Goal: Information Seeking & Learning: Check status

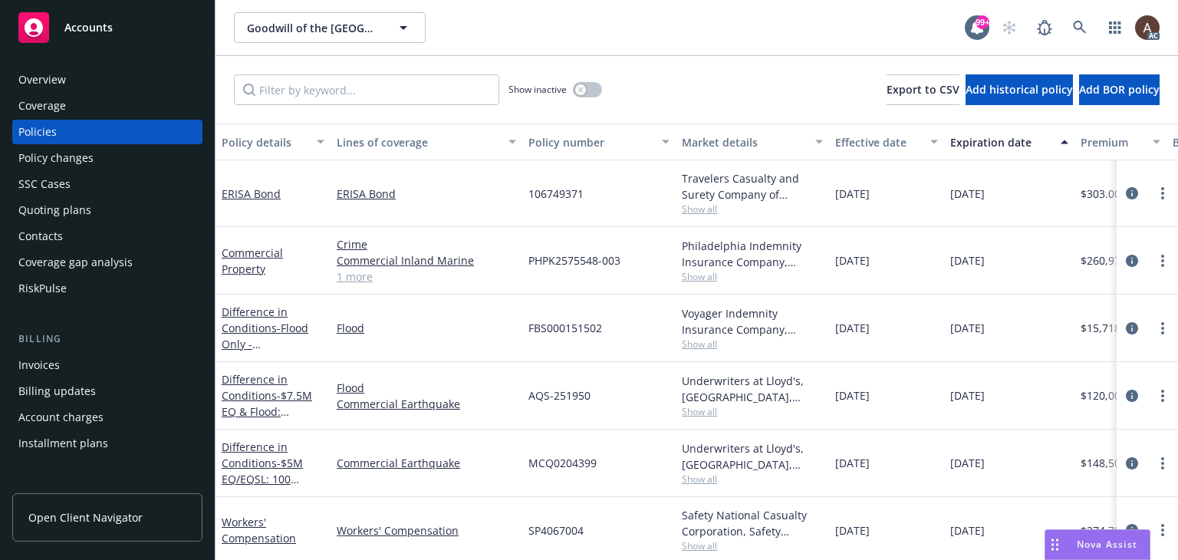
click at [91, 166] on div "Policy changes" at bounding box center [107, 158] width 178 height 25
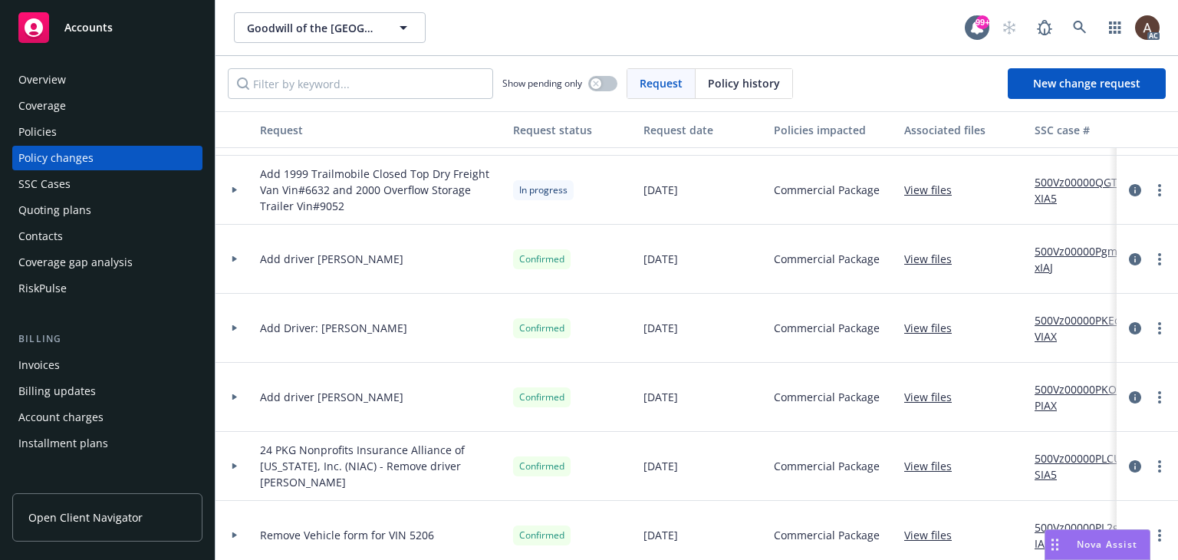
scroll to position [460, 0]
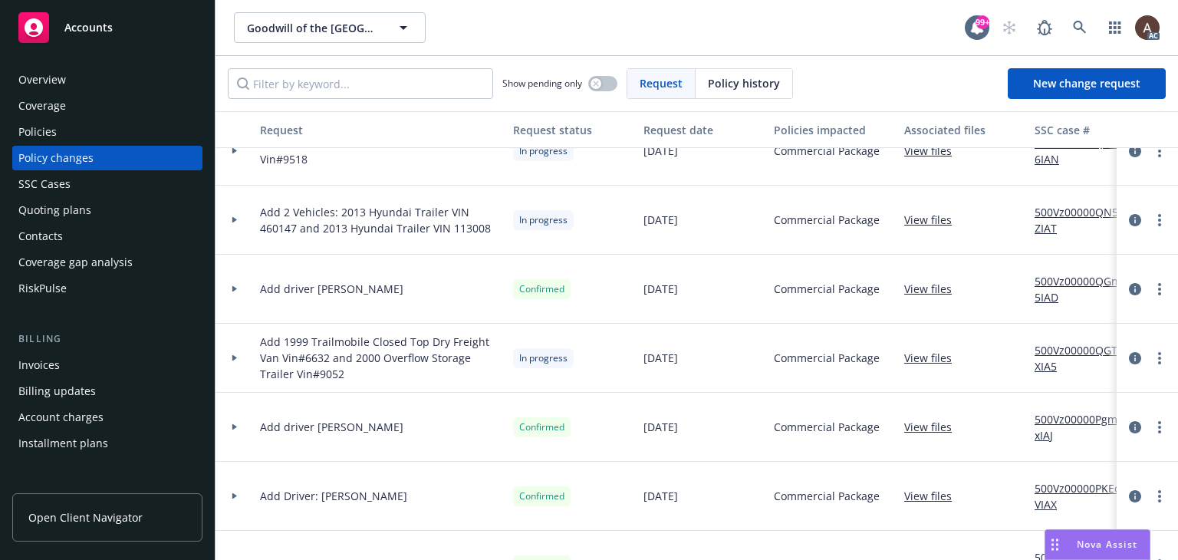
click at [234, 216] on div at bounding box center [235, 220] width 38 height 69
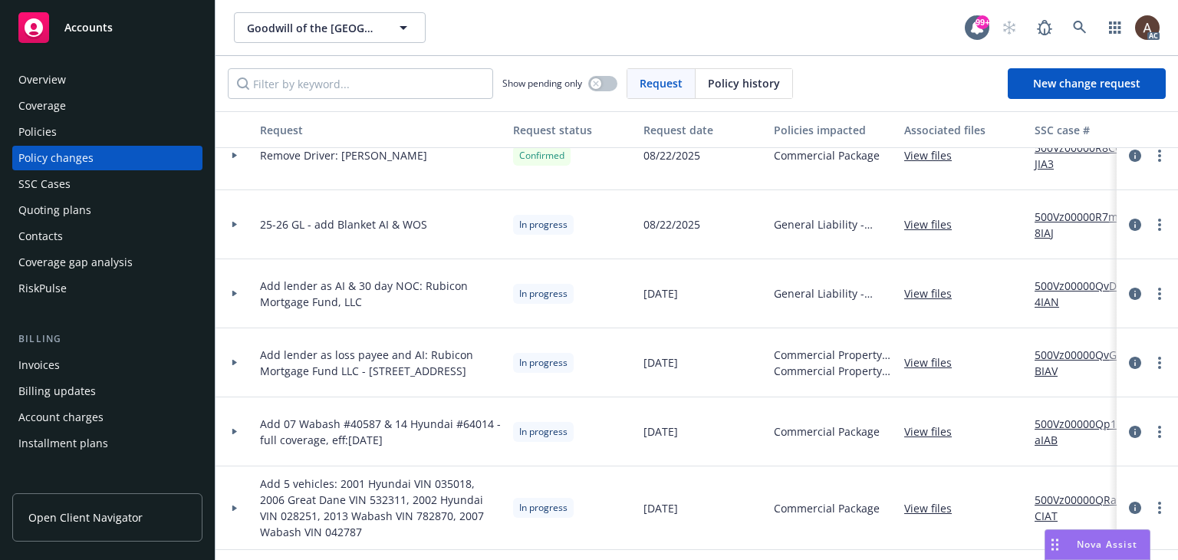
scroll to position [0, 0]
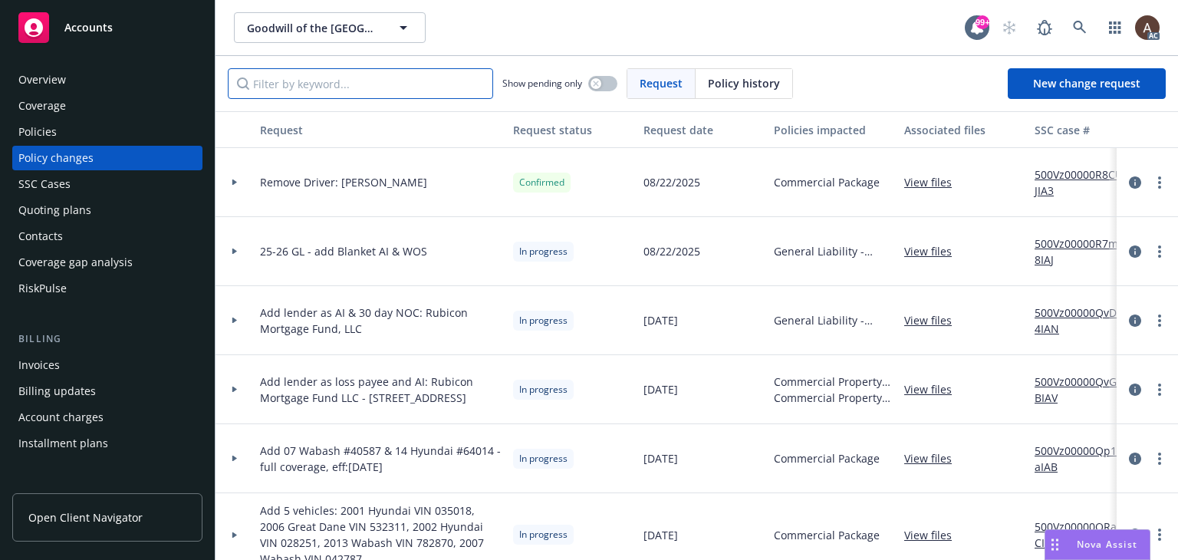
click at [364, 87] on input "Filter by keyword..." at bounding box center [360, 83] width 265 height 31
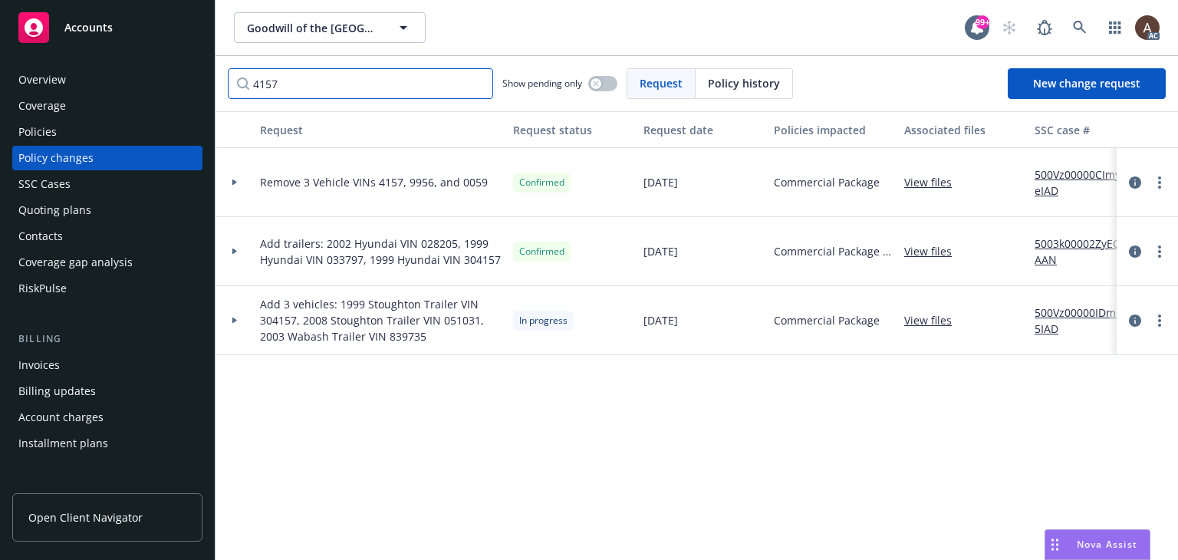
type input "4157"
click at [235, 321] on icon at bounding box center [235, 320] width 6 height 5
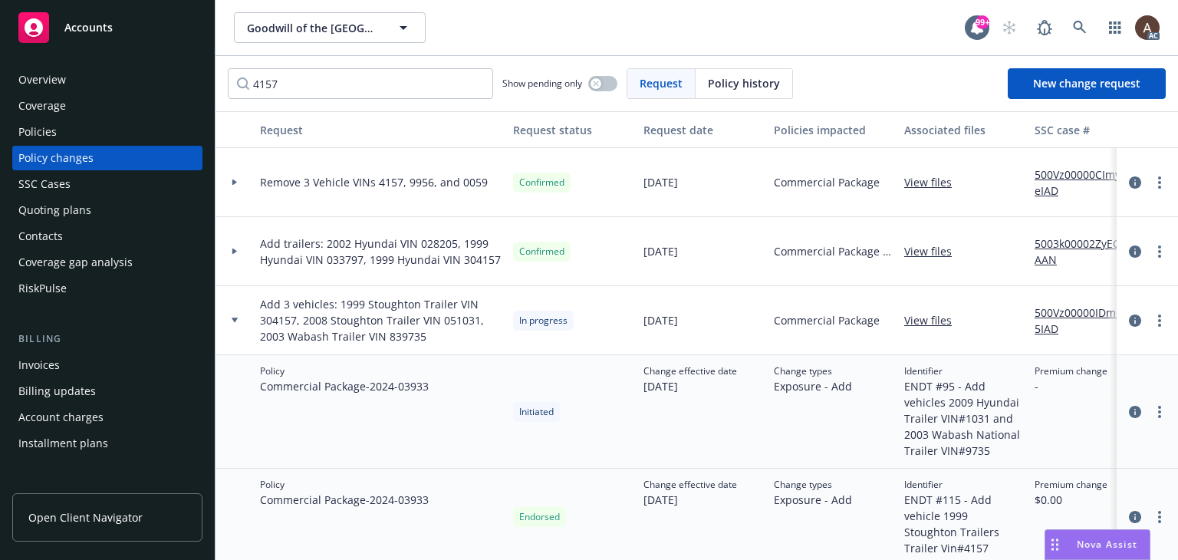
scroll to position [18, 0]
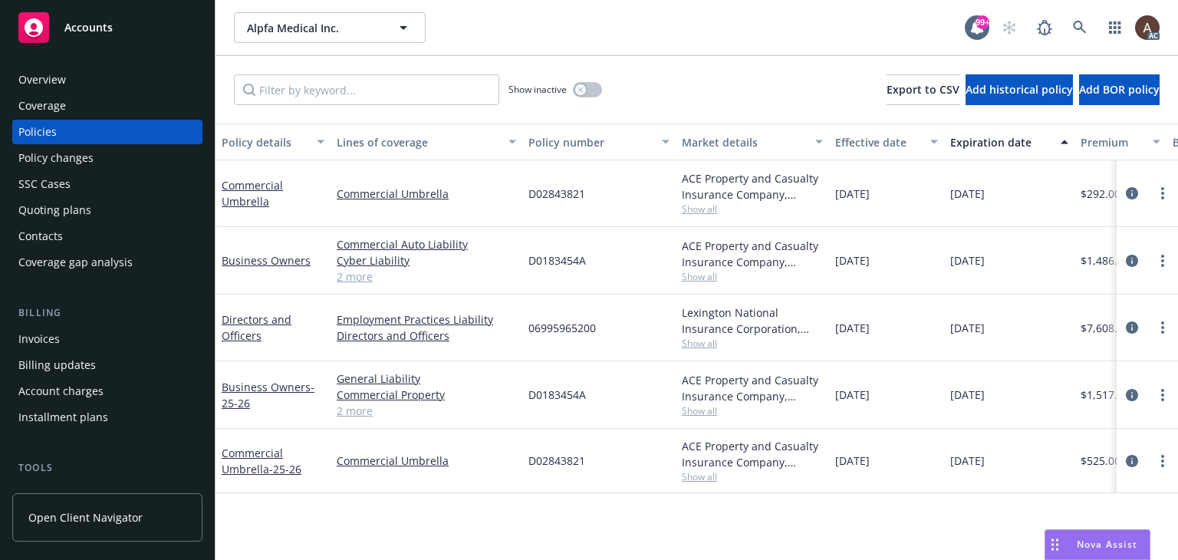
drag, startPoint x: 855, startPoint y: 461, endPoint x: 893, endPoint y: 461, distance: 38.3
click at [893, 461] on div "09/01/2025" at bounding box center [886, 461] width 115 height 64
drag, startPoint x: 879, startPoint y: 203, endPoint x: 894, endPoint y: 203, distance: 15.3
click at [894, 203] on div "02/10/2025" at bounding box center [886, 193] width 115 height 67
drag, startPoint x: 874, startPoint y: 267, endPoint x: 886, endPoint y: 270, distance: 11.9
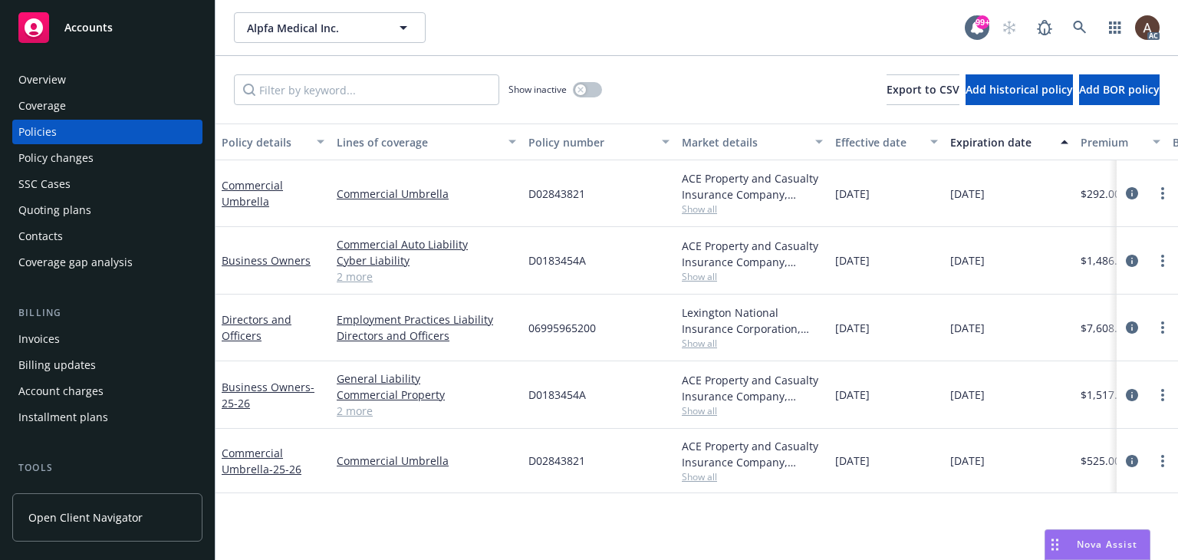
click at [886, 270] on div "09/01/2024" at bounding box center [886, 260] width 115 height 67
drag, startPoint x: 856, startPoint y: 324, endPoint x: 880, endPoint y: 334, distance: 25.5
click at [870, 334] on span "02/26/2025" at bounding box center [852, 328] width 35 height 16
drag, startPoint x: 853, startPoint y: 396, endPoint x: 866, endPoint y: 402, distance: 14.4
click at [865, 401] on span "09/01/2025" at bounding box center [852, 395] width 35 height 16
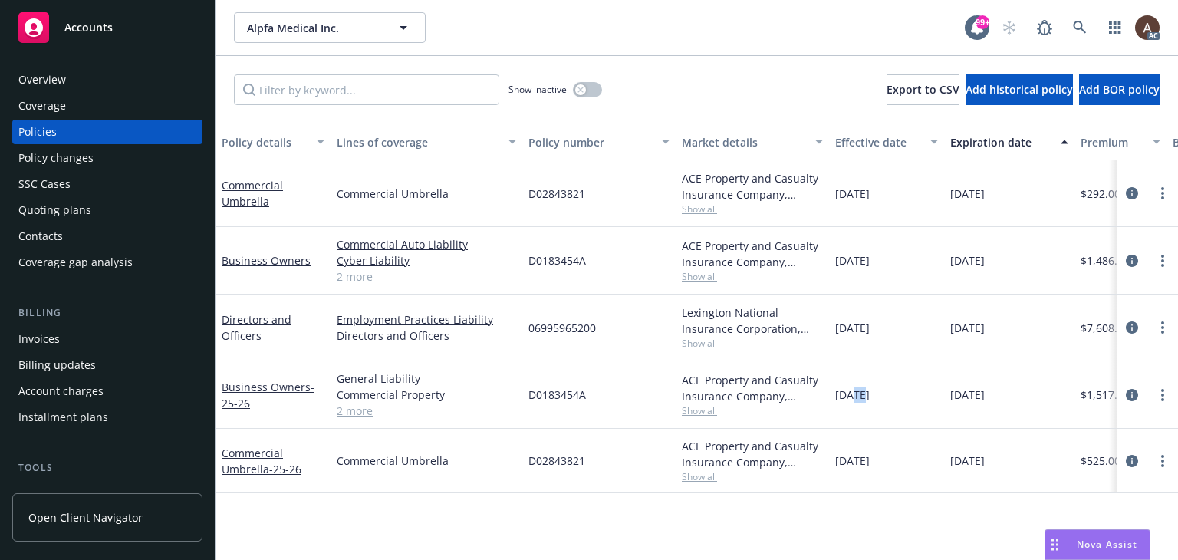
drag, startPoint x: 850, startPoint y: 459, endPoint x: 883, endPoint y: 466, distance: 33.7
click at [870, 466] on span "09/01/2025" at bounding box center [852, 460] width 35 height 16
click at [870, 196] on span "02/10/2025" at bounding box center [852, 194] width 35 height 16
drag, startPoint x: 864, startPoint y: 268, endPoint x: 880, endPoint y: 271, distance: 16.3
click at [880, 271] on div "09/01/2024" at bounding box center [886, 260] width 115 height 67
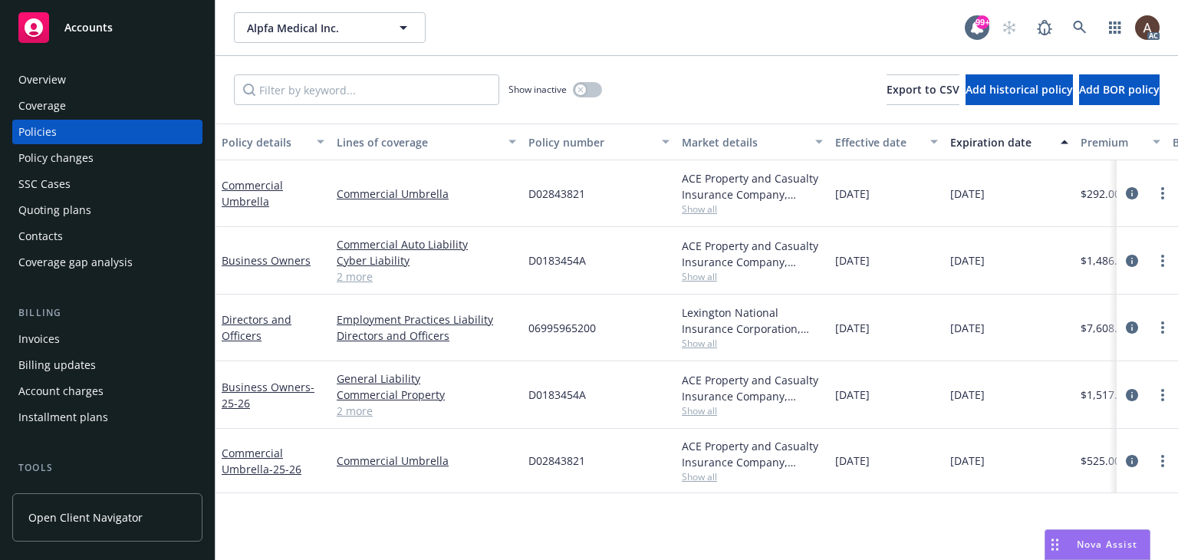
drag, startPoint x: 853, startPoint y: 336, endPoint x: 888, endPoint y: 344, distance: 36.1
click at [888, 344] on div "02/26/2025" at bounding box center [886, 327] width 115 height 67
click at [867, 395] on span "09/01/2025" at bounding box center [852, 395] width 35 height 16
drag, startPoint x: 854, startPoint y: 393, endPoint x: 896, endPoint y: 396, distance: 41.5
click at [896, 396] on div "09/01/2025" at bounding box center [886, 394] width 115 height 67
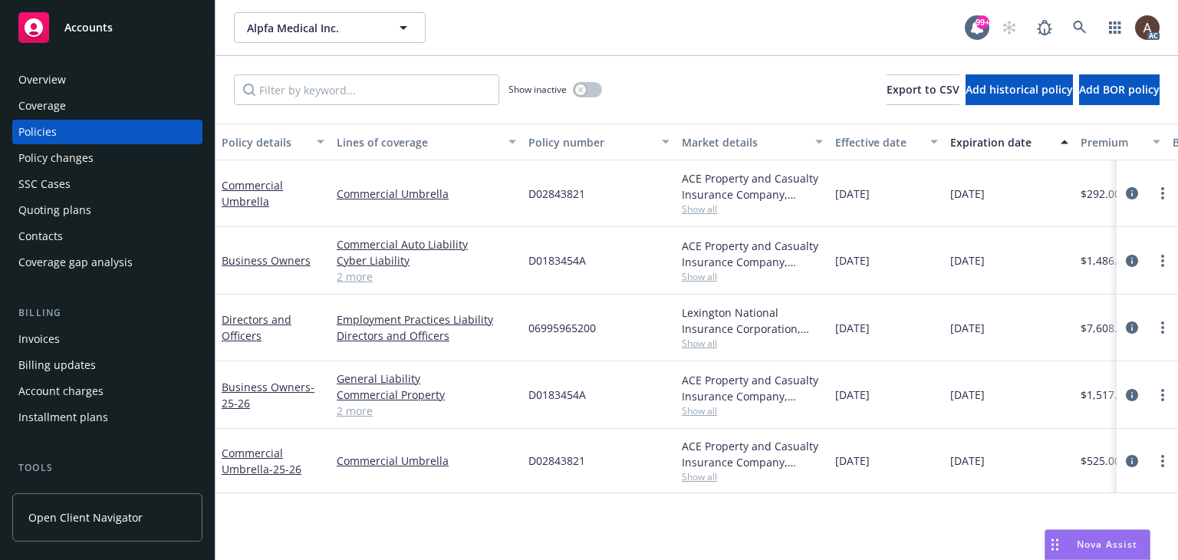
drag, startPoint x: 864, startPoint y: 452, endPoint x: 902, endPoint y: 459, distance: 38.2
click at [902, 459] on div "09/01/2025" at bounding box center [886, 461] width 115 height 64
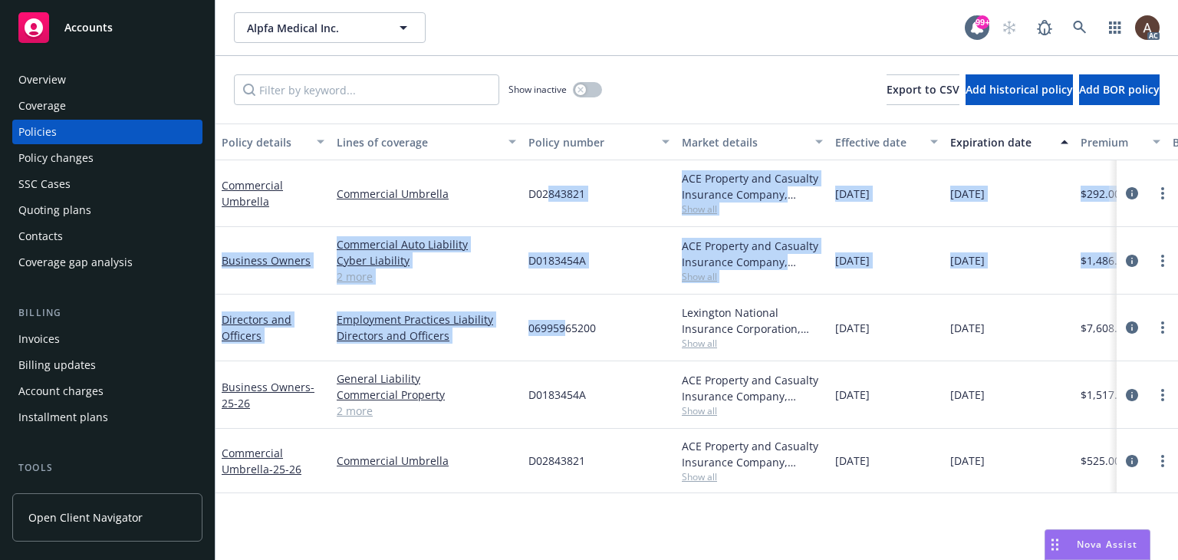
drag, startPoint x: 549, startPoint y: 191, endPoint x: 567, endPoint y: 323, distance: 133.1
click at [567, 323] on div "Commercial Umbrella Commercial Umbrella D02843821 ACE Property and Casualty Ins…" at bounding box center [956, 313] width 1480 height 307
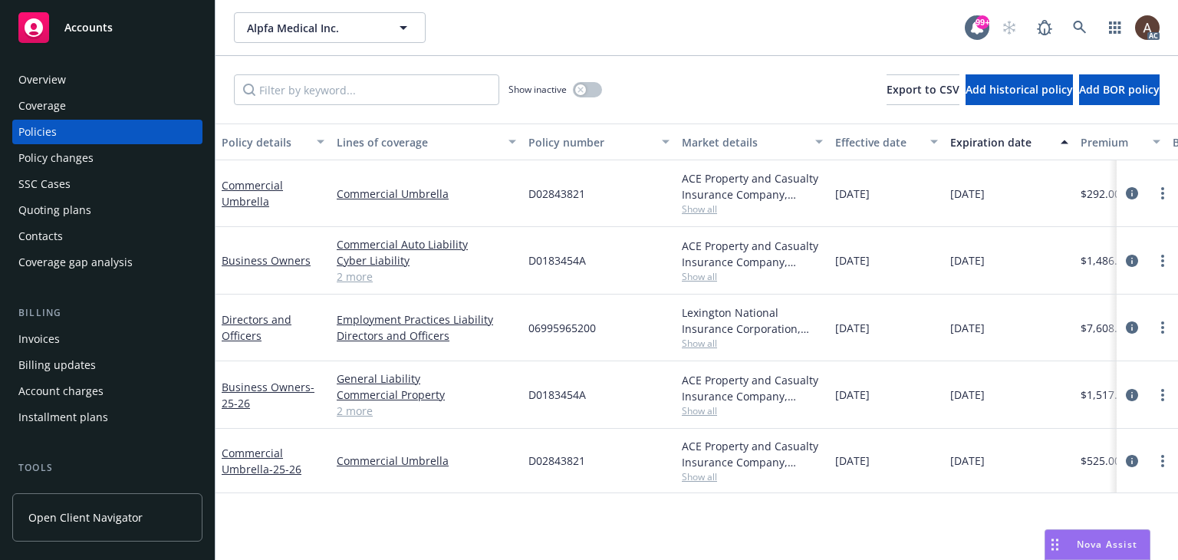
click at [538, 212] on div "D02843821" at bounding box center [598, 193] width 153 height 67
click at [532, 196] on span "D02843821" at bounding box center [556, 194] width 57 height 16
click at [545, 262] on span "D0183454A" at bounding box center [557, 260] width 58 height 16
click at [552, 325] on span "06995965200" at bounding box center [561, 328] width 67 height 16
click at [1080, 23] on icon at bounding box center [1080, 28] width 14 height 14
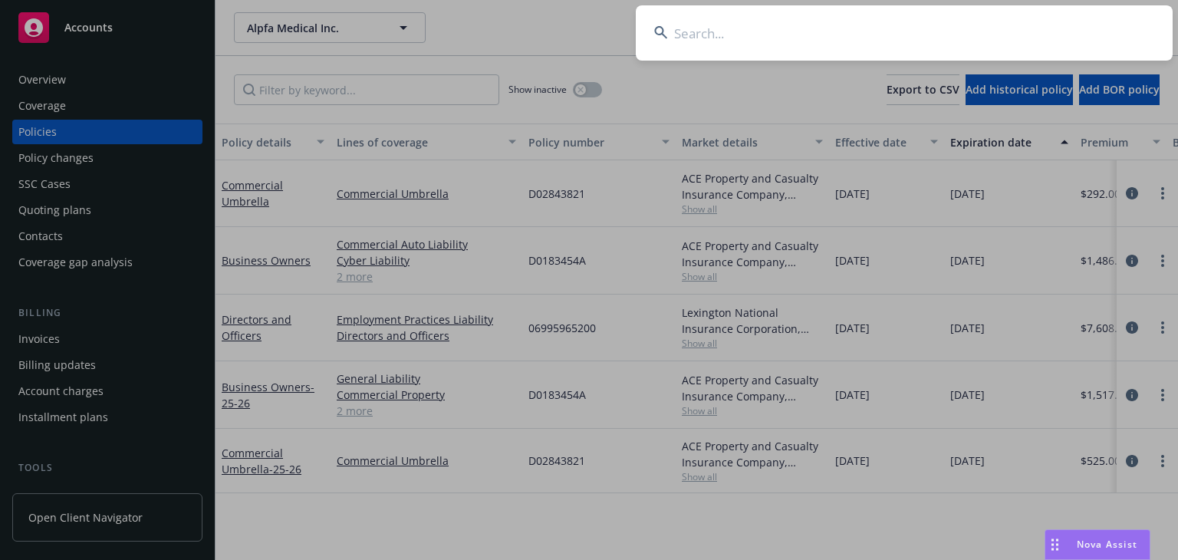
click at [791, 35] on input at bounding box center [904, 32] width 537 height 55
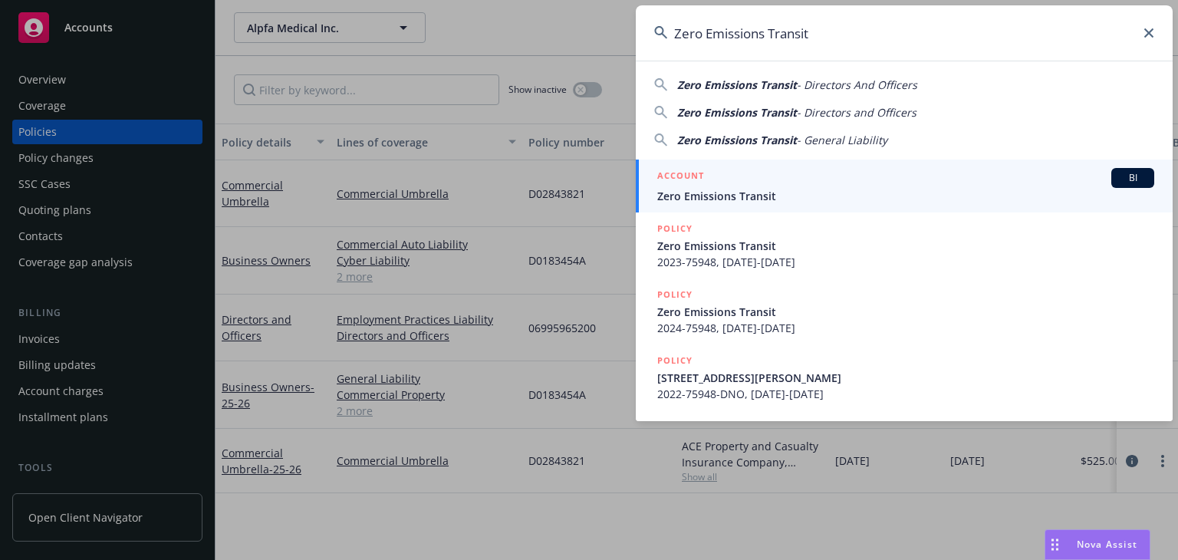
type input "Zero Emissions Transit"
drag, startPoint x: 739, startPoint y: 189, endPoint x: 701, endPoint y: 166, distance: 44.7
click at [739, 190] on span "Zero Emissions Transit" at bounding box center [905, 196] width 497 height 16
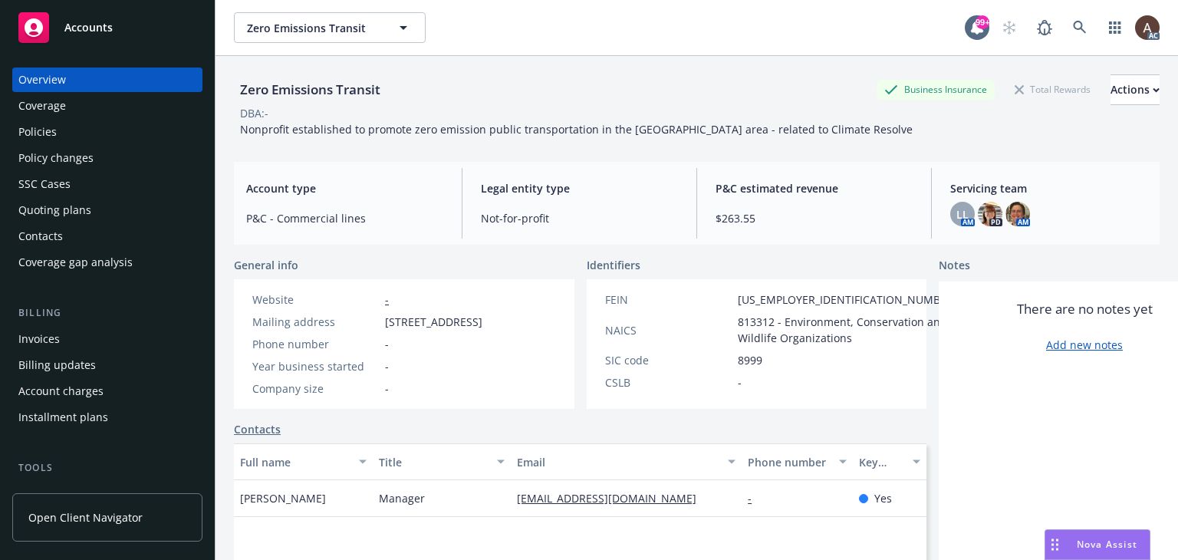
click at [90, 132] on div "Policies" at bounding box center [107, 132] width 178 height 25
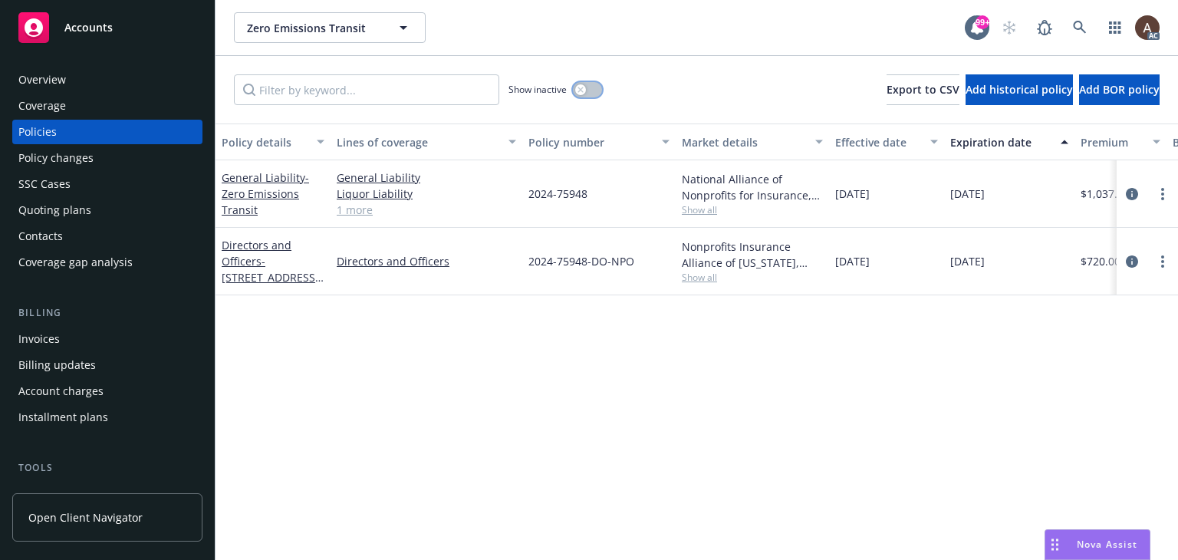
click at [578, 91] on icon "button" at bounding box center [579, 89] width 5 height 5
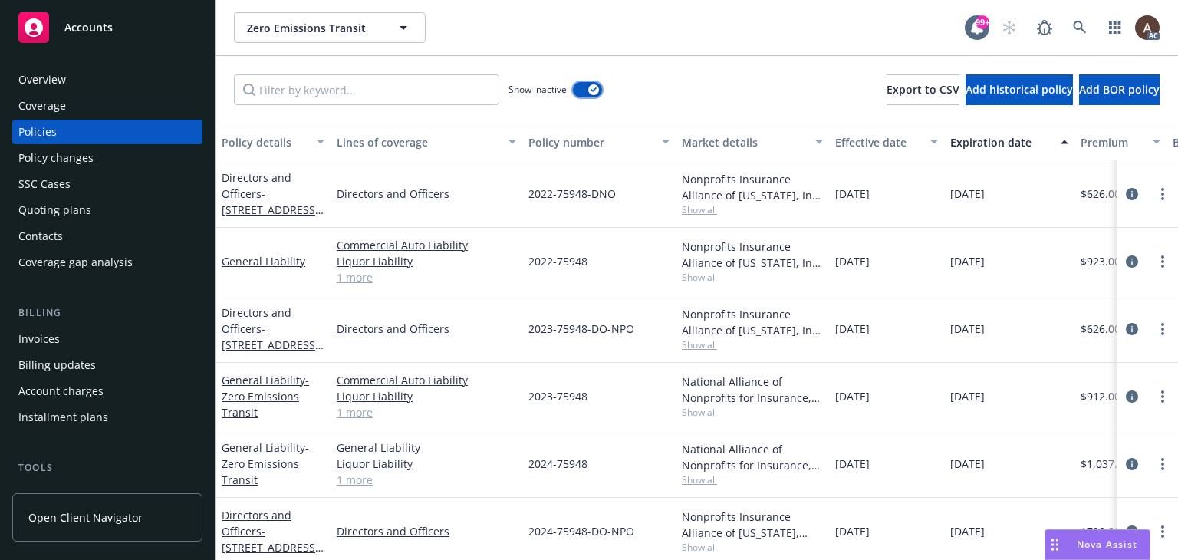
click at [593, 90] on icon "button" at bounding box center [594, 89] width 6 height 5
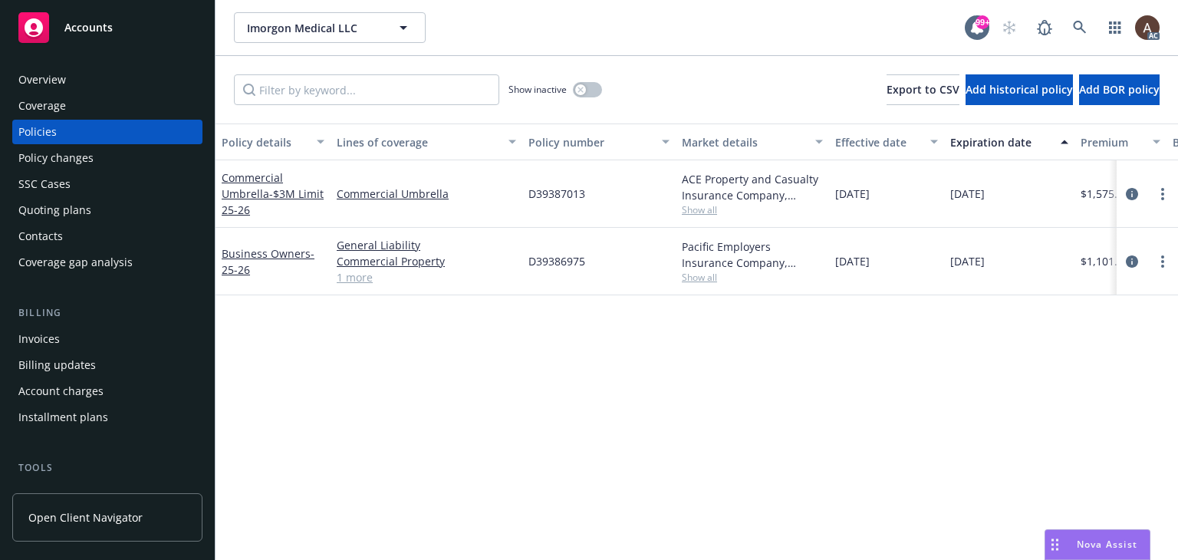
click at [54, 77] on div "Overview" at bounding box center [42, 79] width 48 height 25
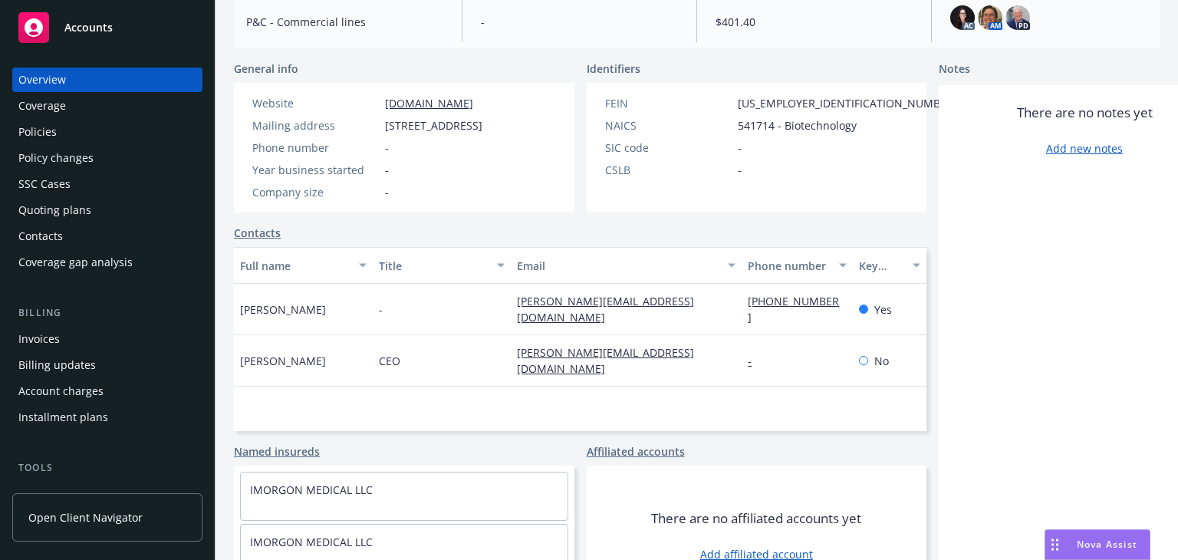
scroll to position [275, 0]
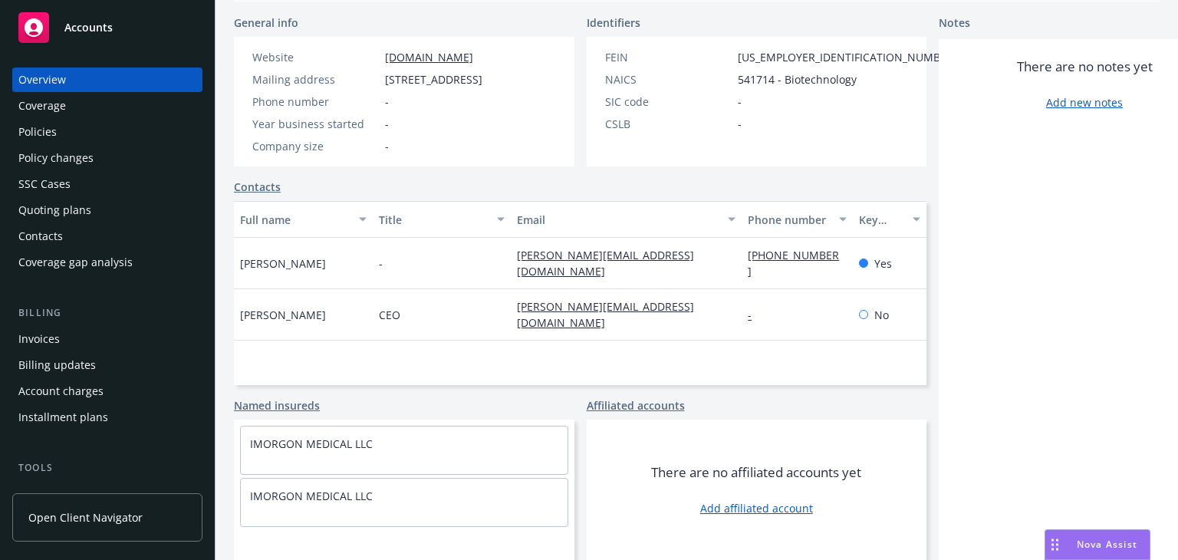
click at [77, 135] on div "Policies" at bounding box center [107, 132] width 178 height 25
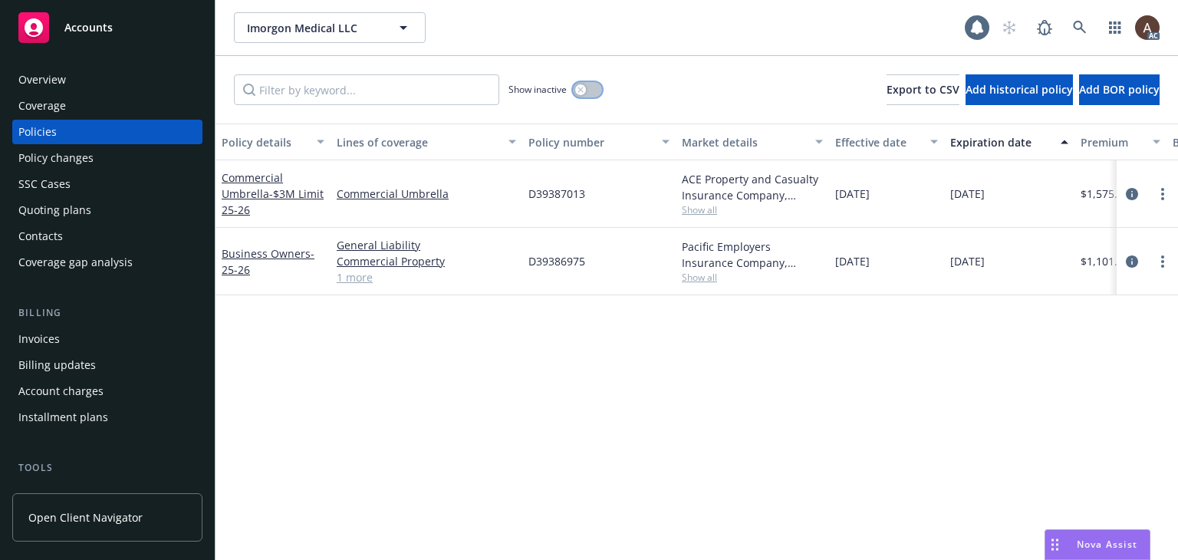
click at [584, 86] on div "button" at bounding box center [580, 89] width 11 height 11
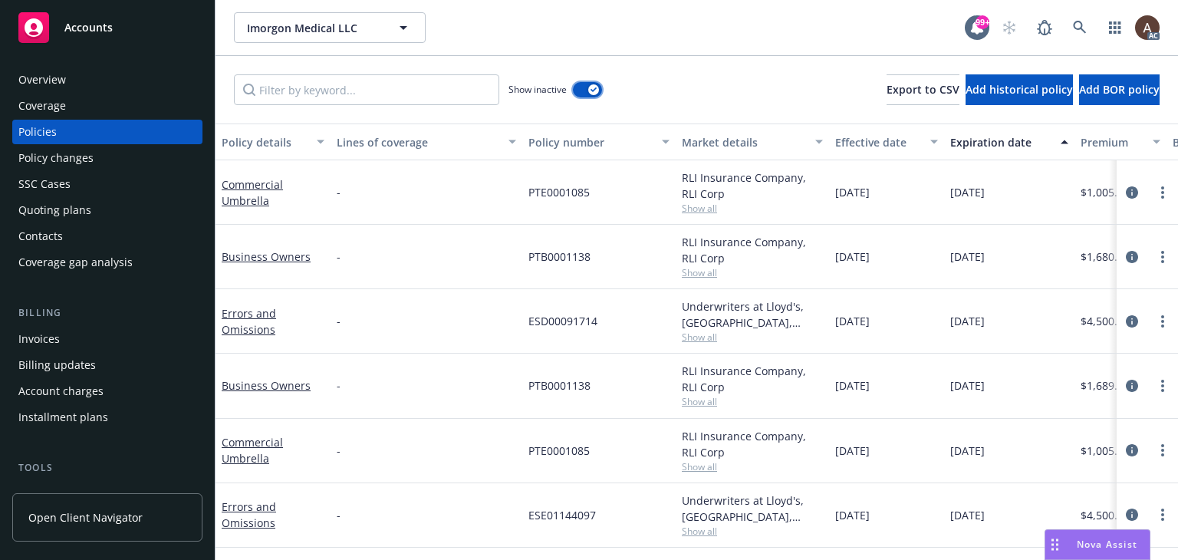
click at [591, 89] on icon "button" at bounding box center [594, 89] width 6 height 5
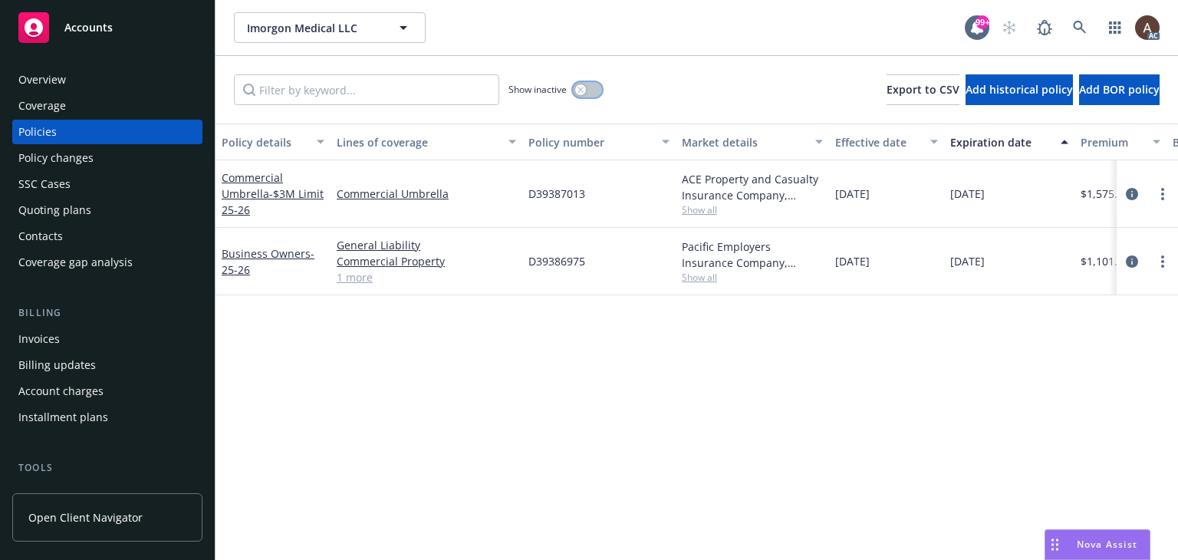
click at [591, 89] on button "button" at bounding box center [587, 89] width 29 height 15
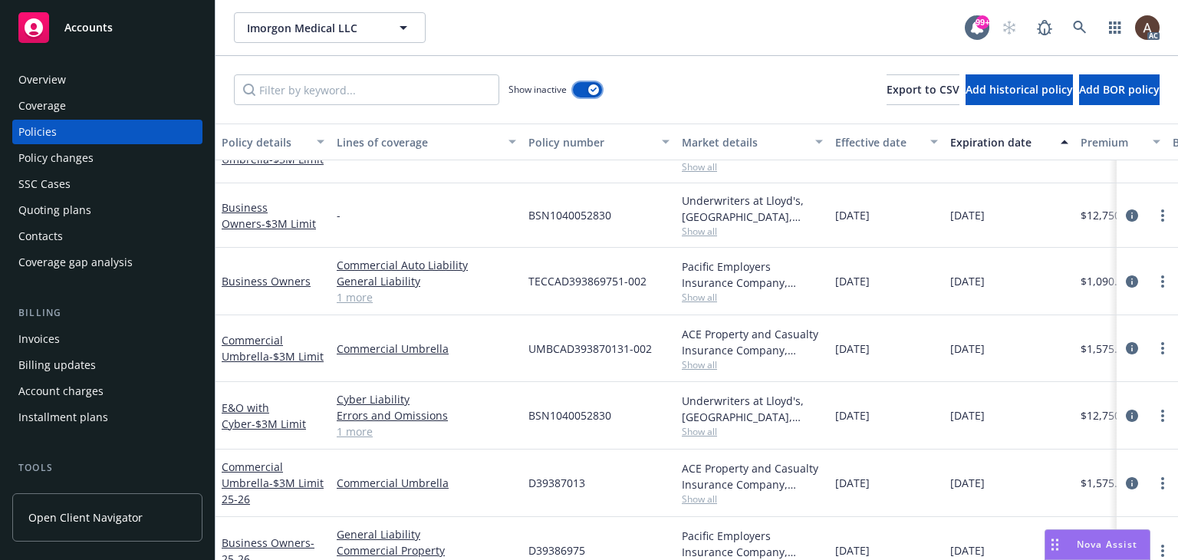
scroll to position [1798, 0]
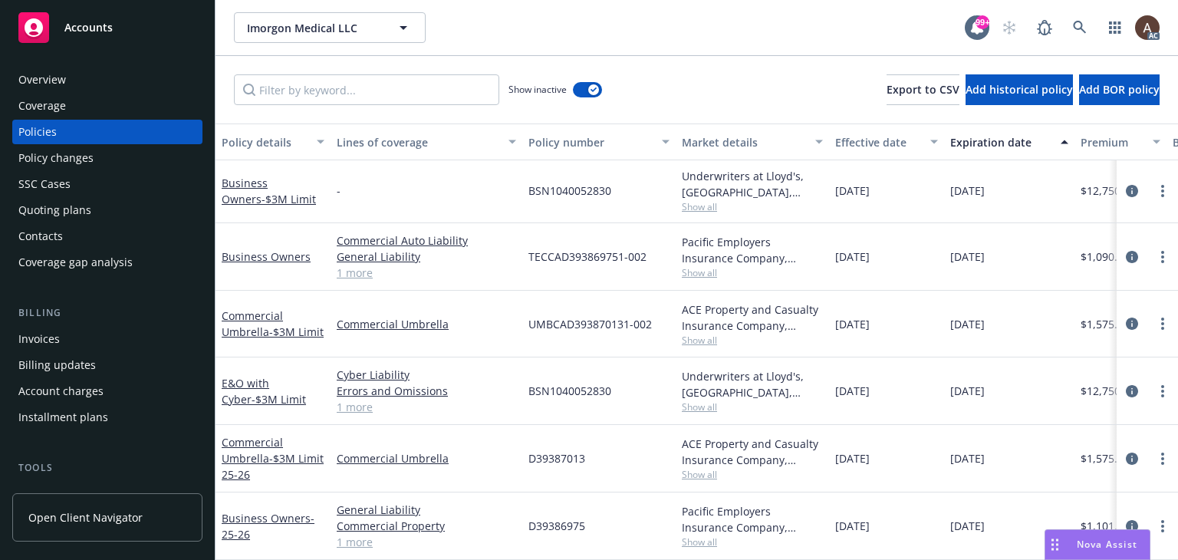
drag, startPoint x: 874, startPoint y: 448, endPoint x: 943, endPoint y: 452, distance: 69.1
click at [943, 452] on div "Commercial Umbrella - $3M Limit 25-26 Commercial Umbrella D39387013 ACE Propert…" at bounding box center [956, 458] width 1480 height 67
drag, startPoint x: 868, startPoint y: 516, endPoint x: 949, endPoint y: 516, distance: 80.5
click at [949, 516] on div "Business Owners - 25-26 General Liability Commercial Property Commercial Auto L…" at bounding box center [956, 525] width 1480 height 67
drag, startPoint x: 872, startPoint y: 240, endPoint x: 982, endPoint y: 245, distance: 109.8
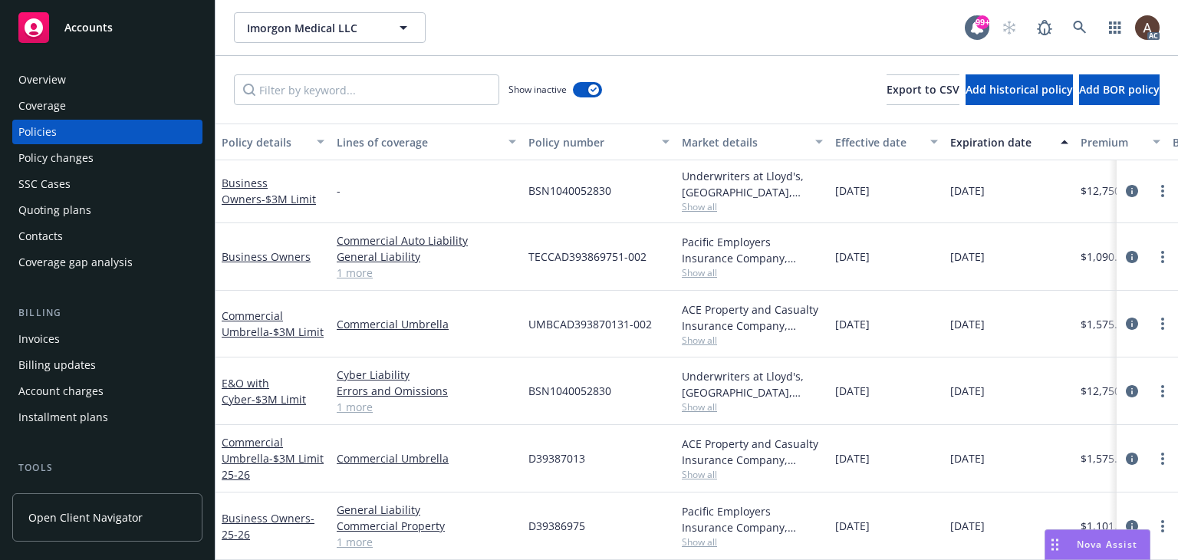
click at [982, 245] on div "Business Owners Commercial Auto Liability General Liability Commercial Property…" at bounding box center [956, 256] width 1480 height 67
drag, startPoint x: 857, startPoint y: 317, endPoint x: 976, endPoint y: 324, distance: 118.3
click at [976, 324] on div "Commercial Umbrella - $3M Limit Commercial Umbrella UMBCAD393870131-002 ACE Pro…" at bounding box center [956, 324] width 1480 height 67
drag, startPoint x: 854, startPoint y: 448, endPoint x: 969, endPoint y: 456, distance: 115.3
click at [969, 456] on div "Commercial Umbrella - $3M Limit 25-26 Commercial Umbrella D39387013 ACE Propert…" at bounding box center [956, 458] width 1480 height 67
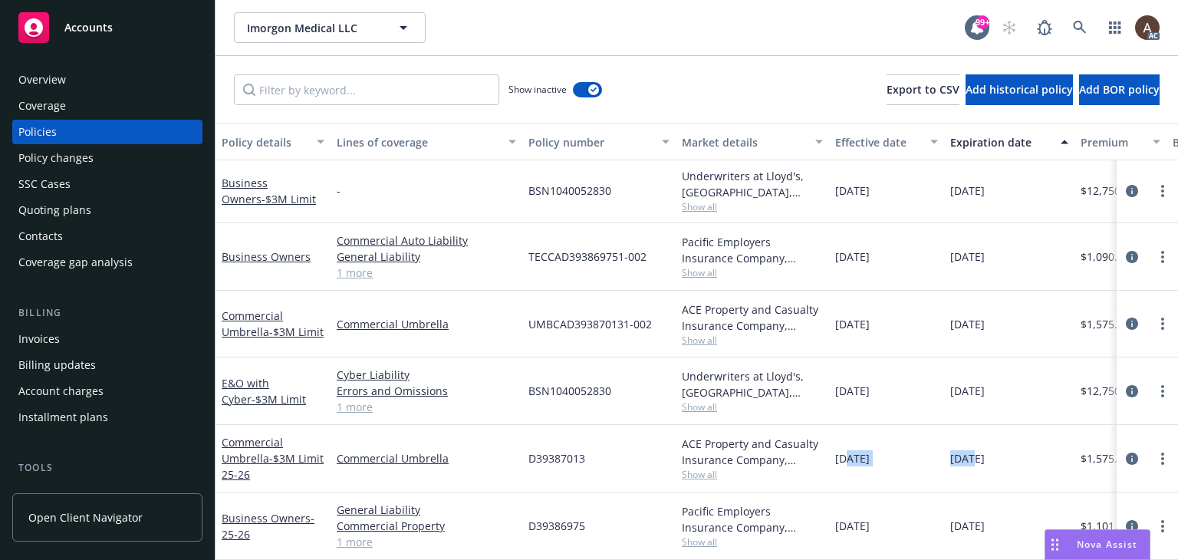
drag, startPoint x: 857, startPoint y: 386, endPoint x: 988, endPoint y: 385, distance: 130.4
click at [988, 385] on div "E&O with Cyber - $3M Limit Cyber Liability Errors and Omissions Professional Li…" at bounding box center [956, 390] width 1480 height 67
click at [82, 165] on div "Policy changes" at bounding box center [55, 158] width 75 height 25
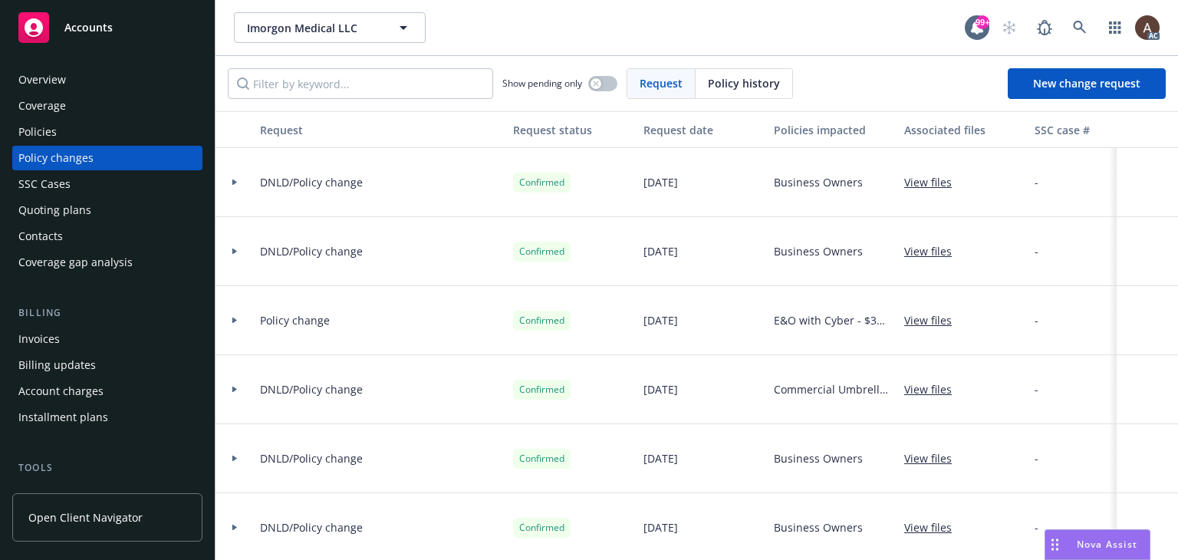
click at [88, 136] on div "Policies" at bounding box center [107, 132] width 178 height 25
